Goal: Task Accomplishment & Management: Use online tool/utility

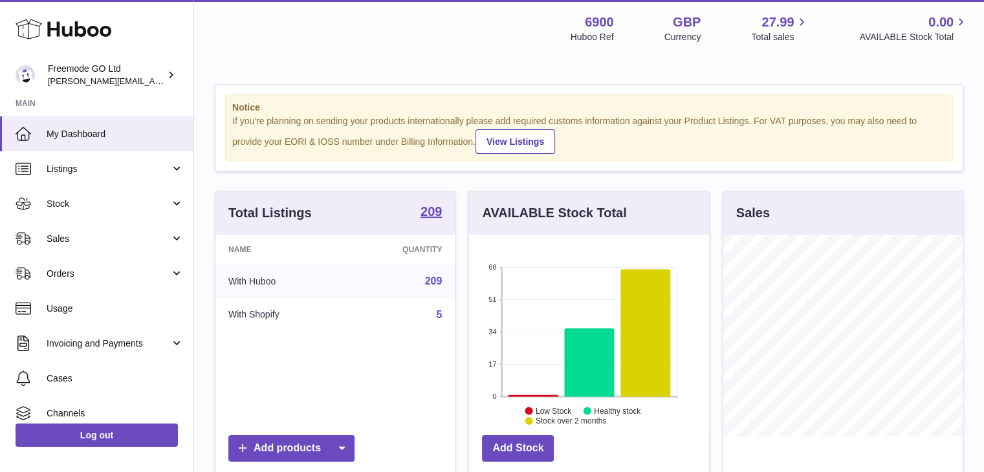
scroll to position [202, 240]
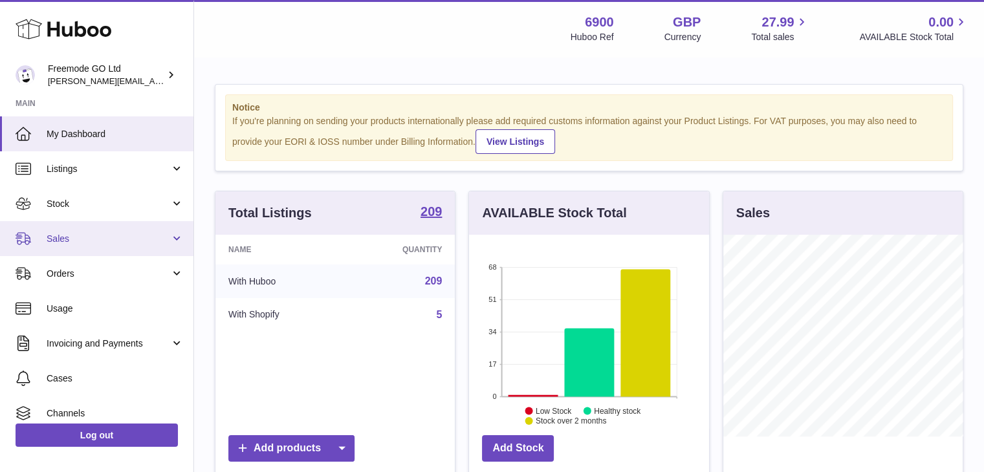
click at [97, 230] on link "Sales" at bounding box center [96, 238] width 193 height 35
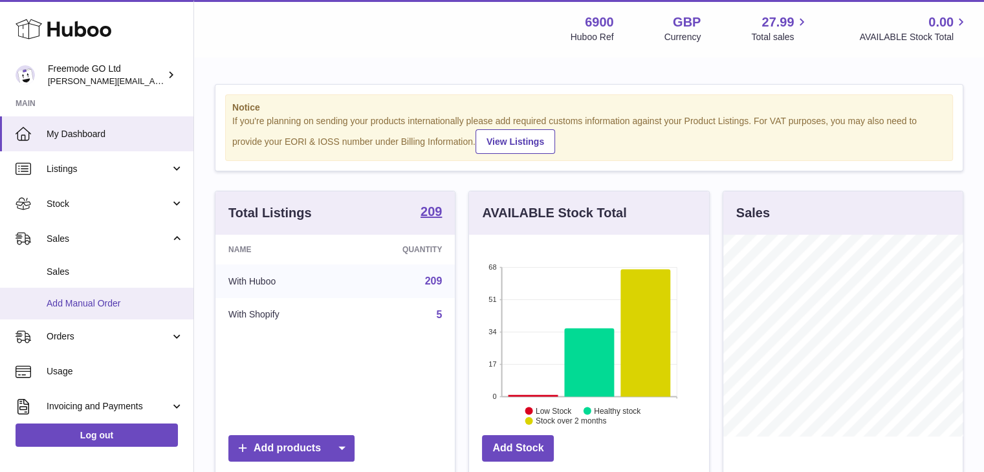
click at [101, 303] on span "Add Manual Order" at bounding box center [115, 303] width 137 height 12
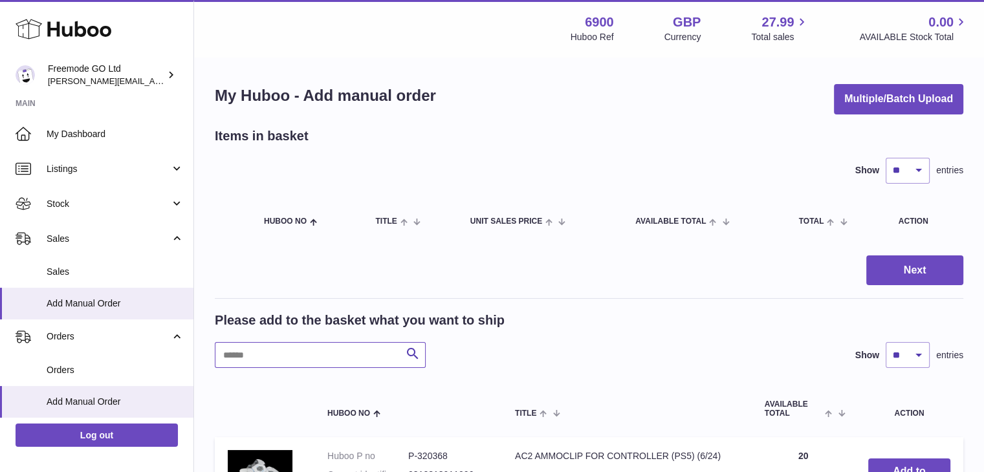
click at [270, 361] on input "text" at bounding box center [320, 355] width 211 height 26
type input "****"
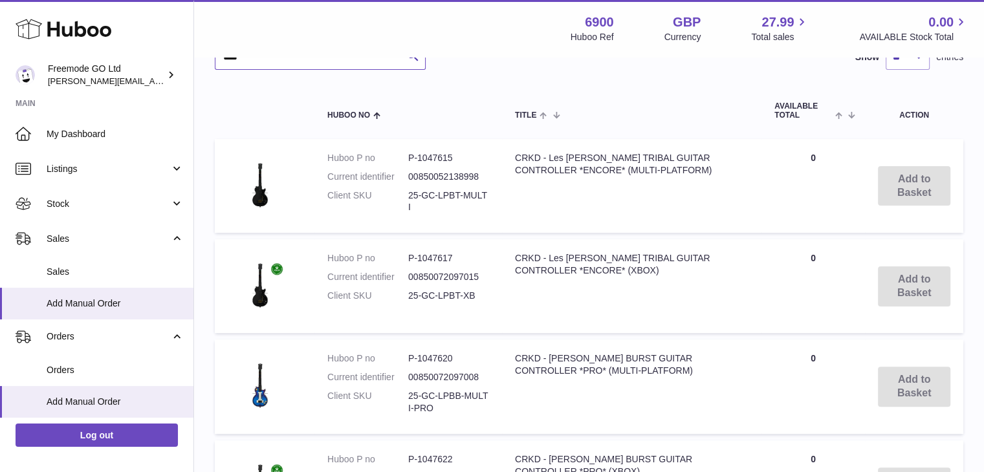
scroll to position [485, 0]
